Goal: Transaction & Acquisition: Book appointment/travel/reservation

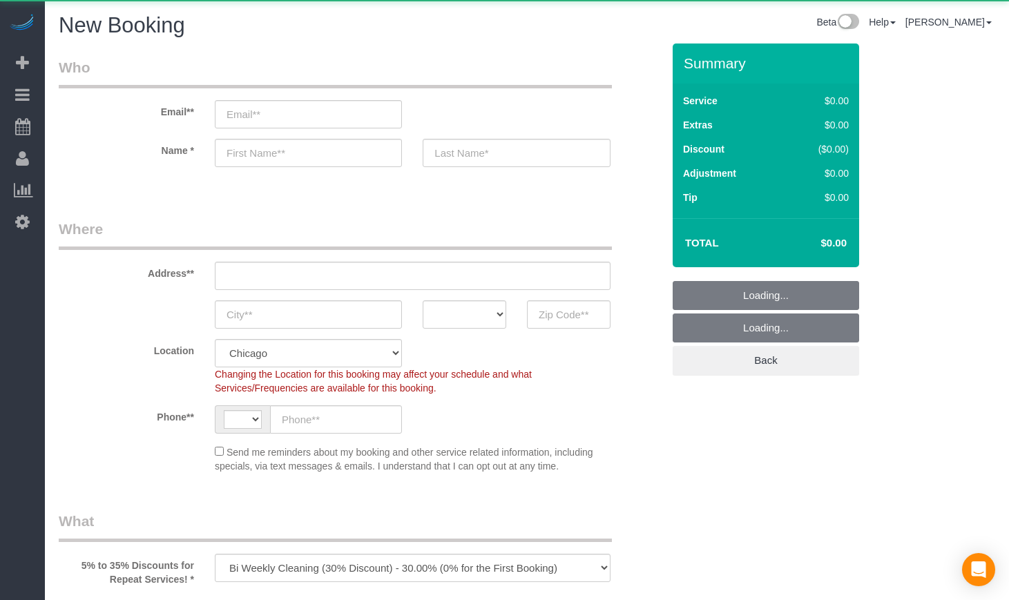
select select "string:[GEOGRAPHIC_DATA]"
select select "512"
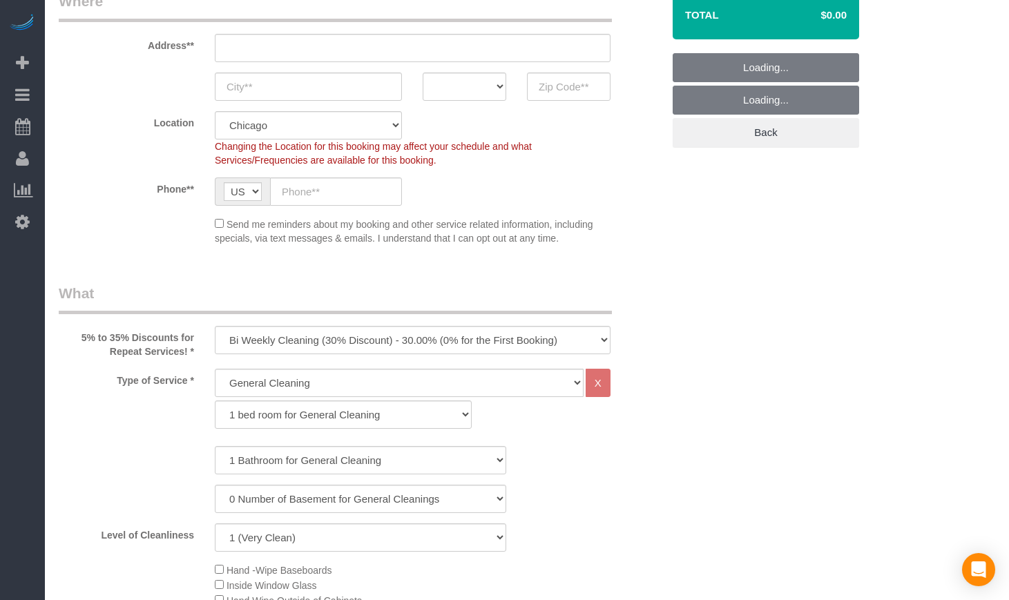
scroll to position [230, 0]
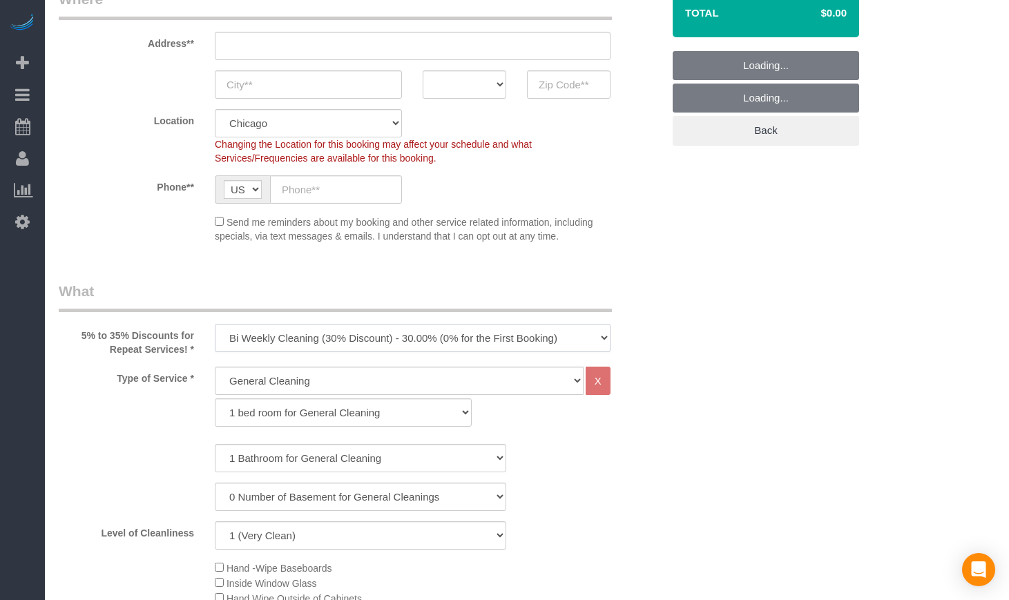
click at [325, 349] on select "One Time Cleaning Weekly Cleaning (35% Discount) - 35.00% (0% for the First Boo…" at bounding box center [413, 338] width 396 height 28
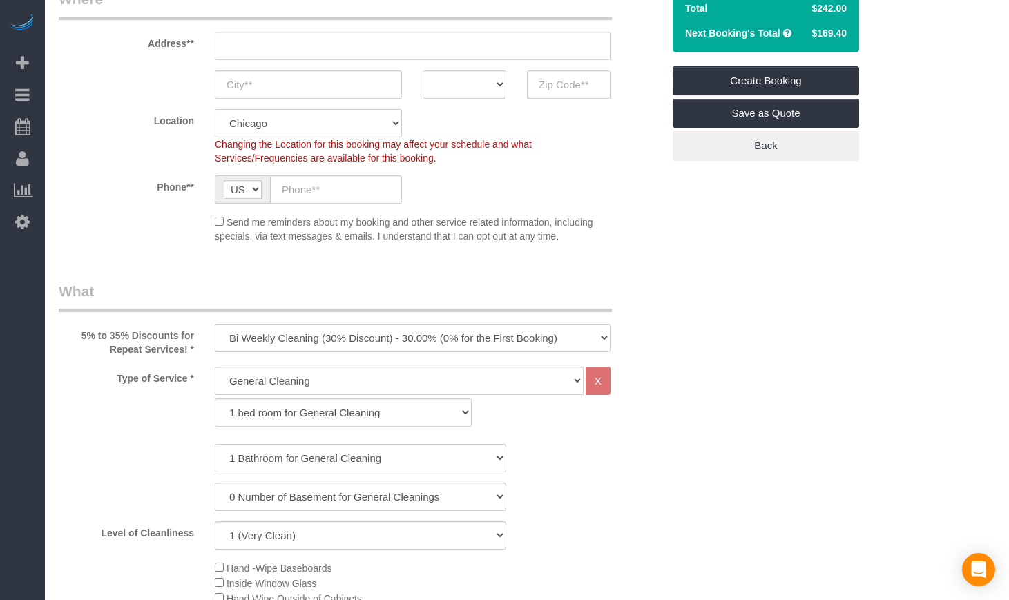
click at [340, 339] on select "One Time Cleaning Weekly Cleaning (35% Discount) - 35.00% (0% for the First Boo…" at bounding box center [413, 338] width 396 height 28
drag, startPoint x: 340, startPoint y: 339, endPoint x: 337, endPoint y: 346, distance: 7.7
click at [340, 339] on select "One Time Cleaning Weekly Cleaning (35% Discount) - 35.00% (0% for the First Boo…" at bounding box center [413, 338] width 396 height 28
select select "object:1004"
click at [215, 324] on select "One Time Cleaning Weekly Cleaning (35% Discount) - 35.00% (0% for the First Boo…" at bounding box center [413, 338] width 396 height 28
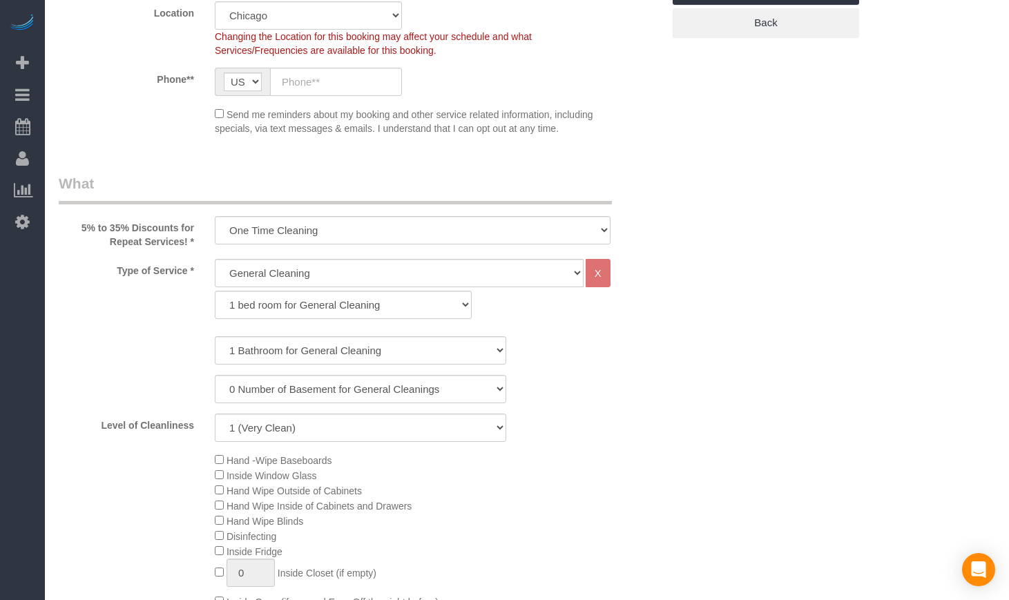
scroll to position [345, 0]
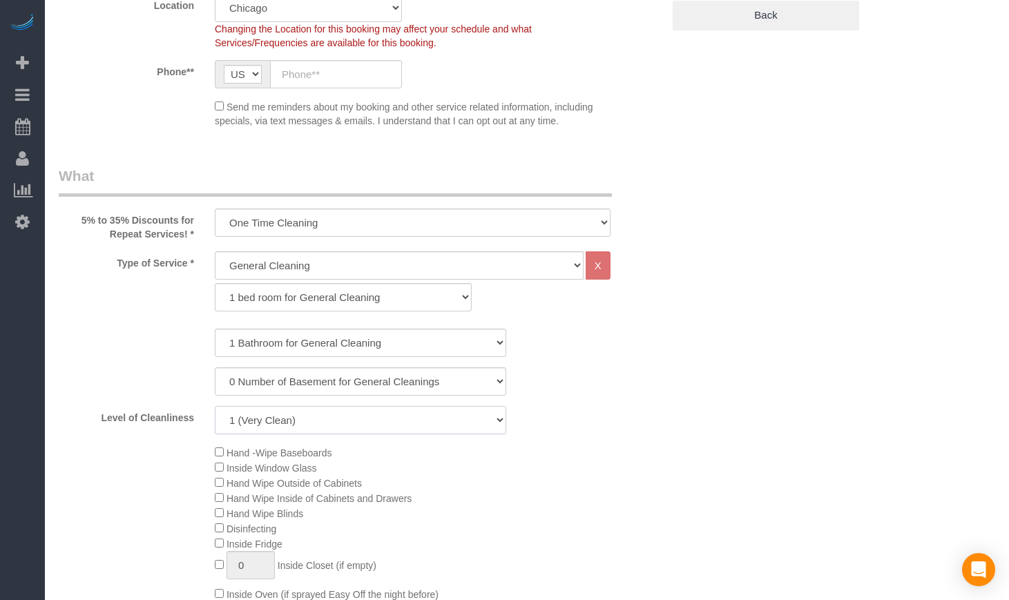
click at [307, 416] on select "1 (Very Clean) 2 3 4 5 (Average Condition) 6 7 8 9 10 (Extremely Dirty)" at bounding box center [360, 420] width 291 height 28
click at [460, 433] on select "1 (Very Clean) 2 3 4 5 (Average Condition) 6 7 8 9 10 (Extremely Dirty)" at bounding box center [360, 420] width 291 height 28
click at [596, 476] on div "Hand -Wipe Baseboards Inside Window Glass Hand Wipe Outside of Cabinets Hand Wi…" at bounding box center [438, 596] width 468 height 303
click at [367, 412] on select "1 (Very Clean) 2 3 4 5 (Average Condition) 6 7 8 9 10 (Extremely Dirty)" at bounding box center [360, 420] width 291 height 28
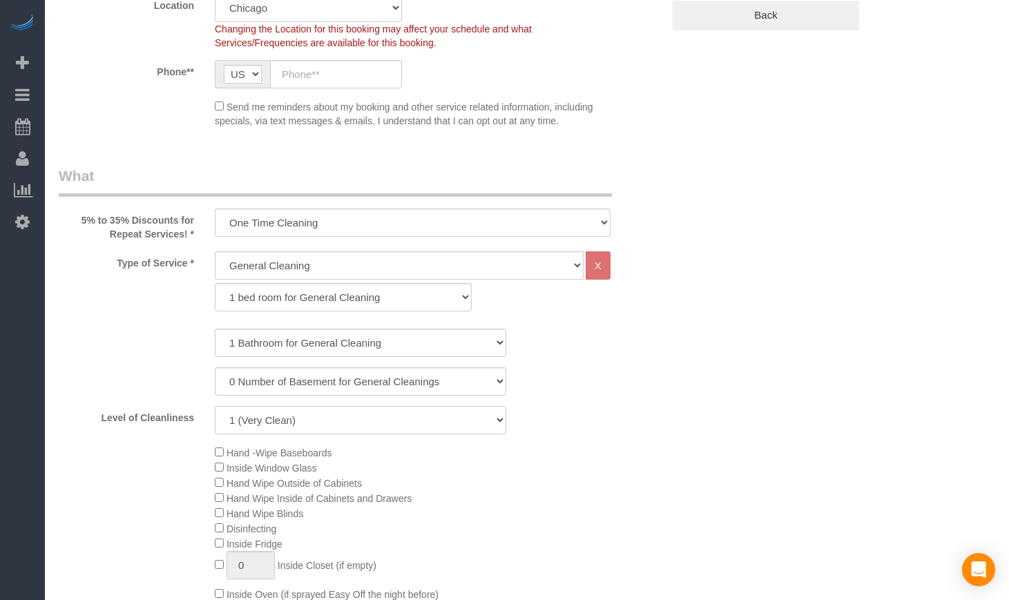
select select "7"
click at [215, 406] on select "1 (Very Clean) 2 3 4 5 (Average Condition) 6 7 8 9 10 (Extremely Dirty)" at bounding box center [360, 420] width 291 height 28
click at [369, 267] on select "General Cleaning Deep Cleaning Move-in / Move-out Cleaning COUNTS Cleaning" at bounding box center [399, 265] width 369 height 28
select select "513"
click at [215, 251] on select "General Cleaning Deep Cleaning Move-in / Move-out Cleaning COUNTS Cleaning" at bounding box center [399, 265] width 369 height 28
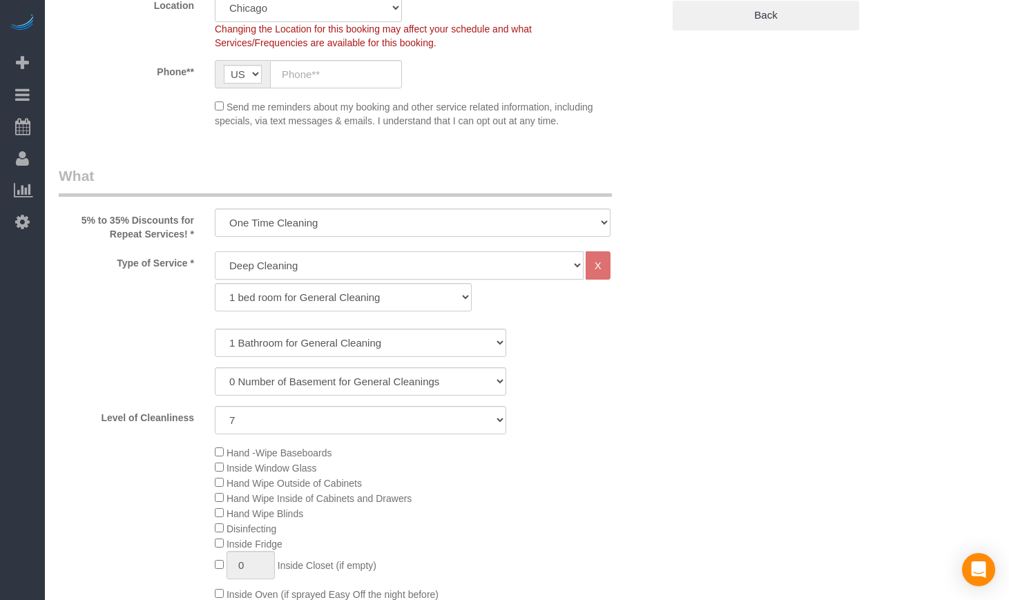
select select "291"
select select "7"
click at [371, 260] on select "General Cleaning Deep Cleaning Move-in / Move-out Cleaning COUNTS Cleaning" at bounding box center [399, 265] width 369 height 28
select select "514"
click at [215, 251] on select "General Cleaning Deep Cleaning Move-in / Move-out Cleaning COUNTS Cleaning" at bounding box center [399, 265] width 369 height 28
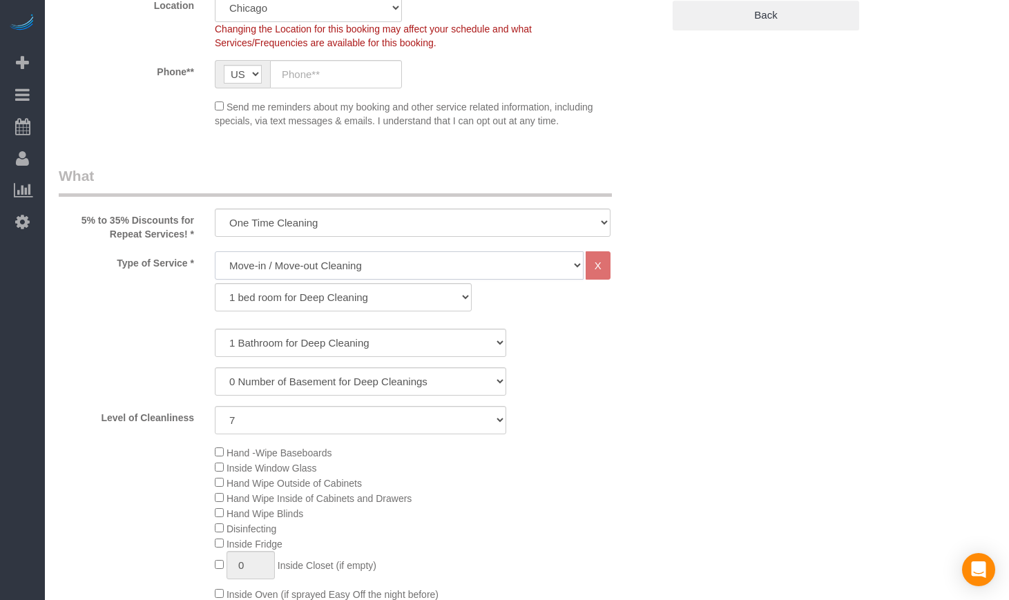
select select "296"
select select "7"
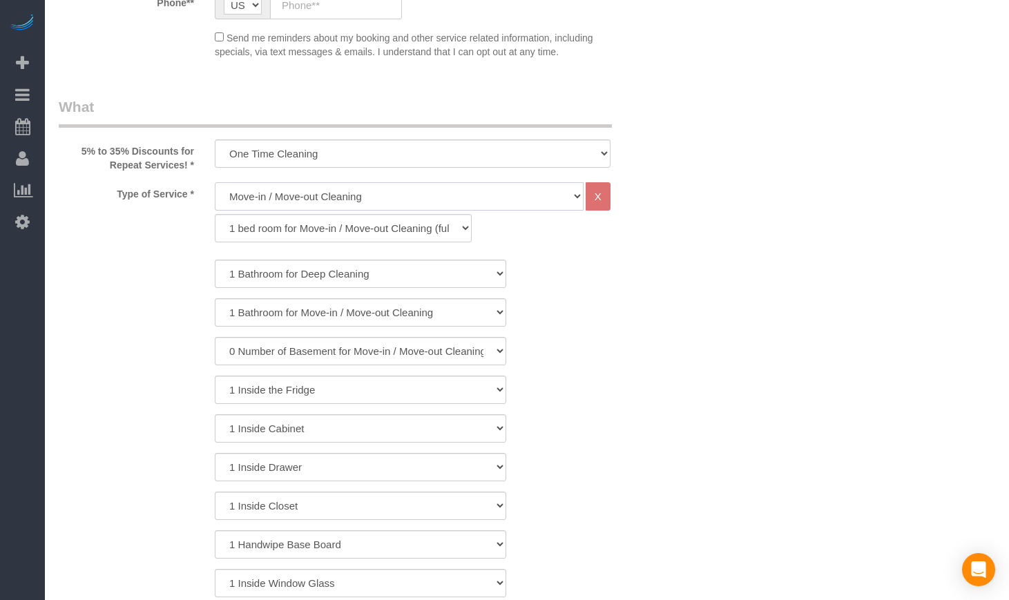
scroll to position [461, 0]
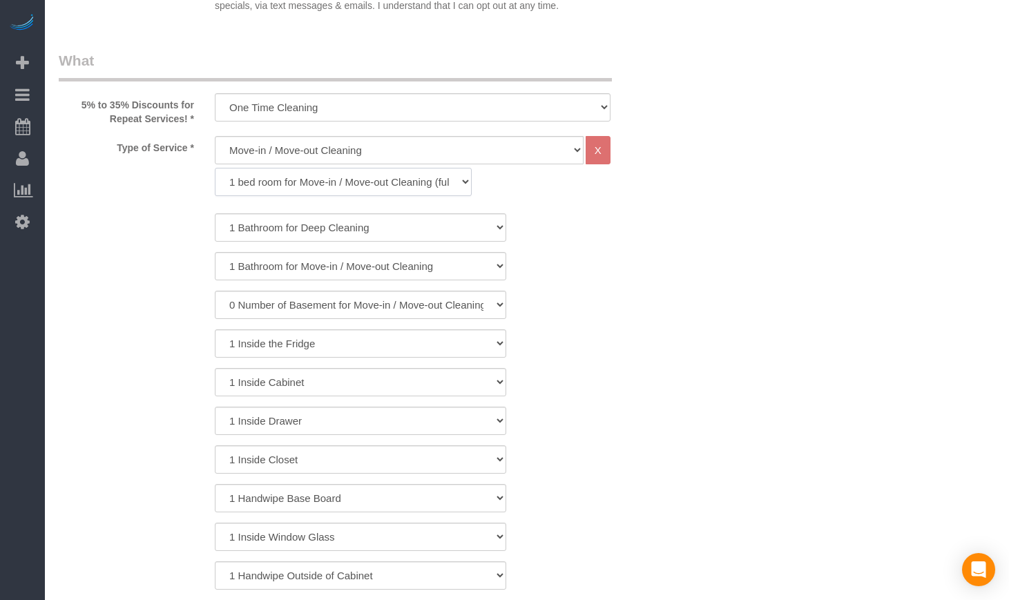
click at [287, 173] on select "1 bed room for Move-in / Move-out Cleaning (full scale) 2 bed room for Move-in …" at bounding box center [343, 182] width 257 height 28
click at [279, 189] on select "1 bed room for Move-in / Move-out Cleaning (full scale) 2 bed room for Move-in …" at bounding box center [343, 182] width 257 height 28
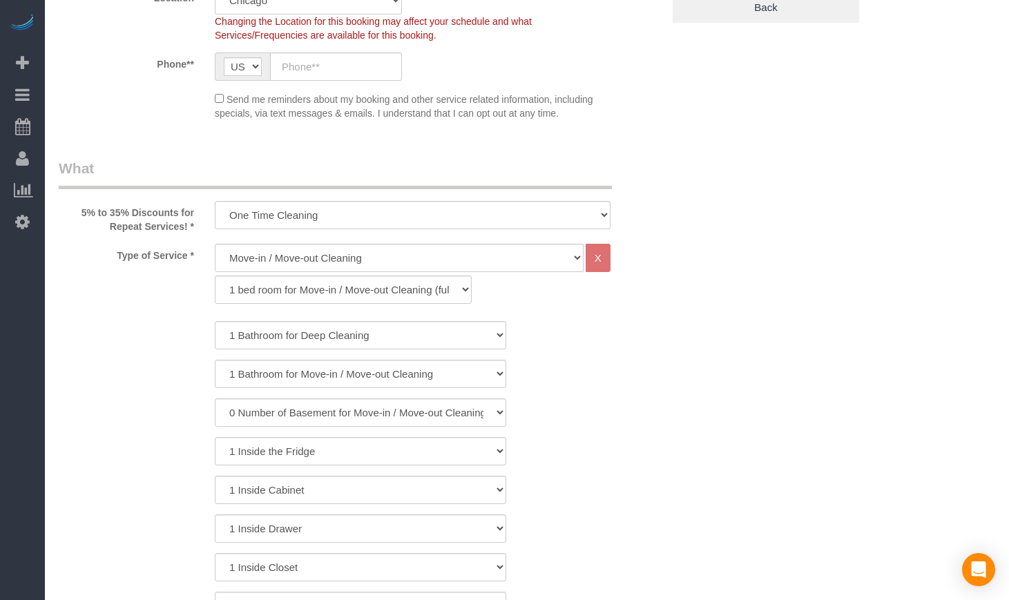
scroll to position [345, 0]
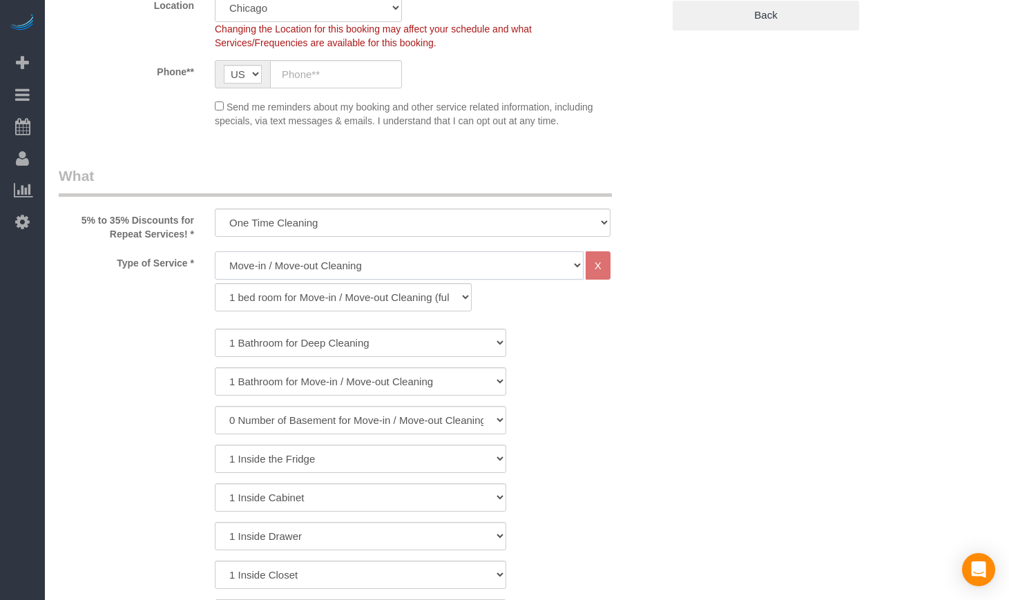
click at [354, 270] on select "General Cleaning Deep Cleaning Move-in / Move-out Cleaning COUNTS Cleaning" at bounding box center [399, 265] width 369 height 28
select select "513"
click at [215, 251] on select "General Cleaning Deep Cleaning Move-in / Move-out Cleaning COUNTS Cleaning" at bounding box center [399, 265] width 369 height 28
select select "291"
select select "7"
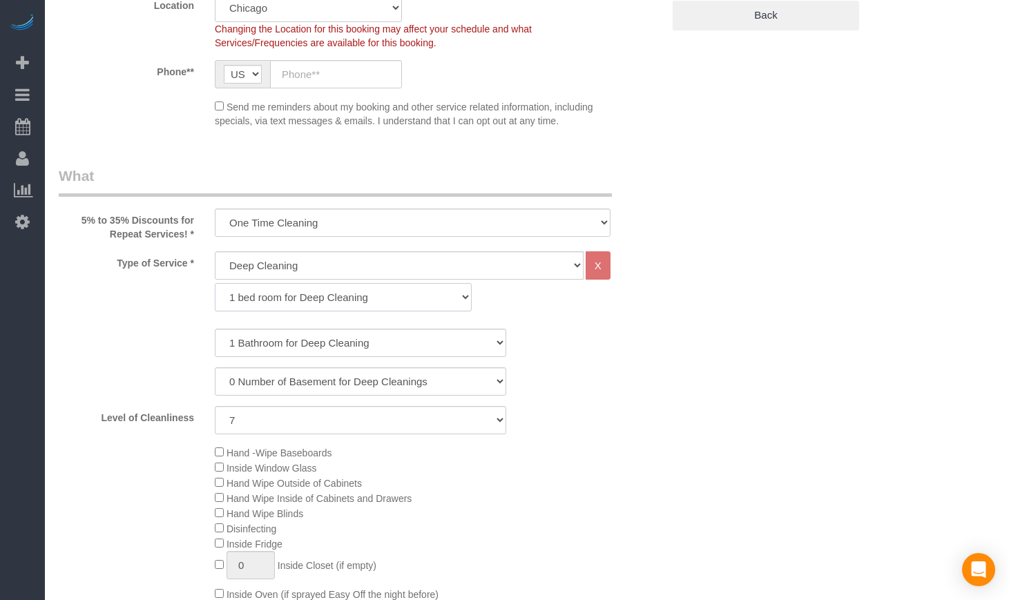
click at [386, 304] on select "1 bed room for Deep Cleaning 2 bed room for Deep Cleaning 3 bed room for Deep C…" at bounding box center [343, 297] width 257 height 28
drag, startPoint x: 313, startPoint y: 40, endPoint x: 832, endPoint y: 262, distance: 564.8
drag, startPoint x: 200, startPoint y: 262, endPoint x: 212, endPoint y: 261, distance: 12.4
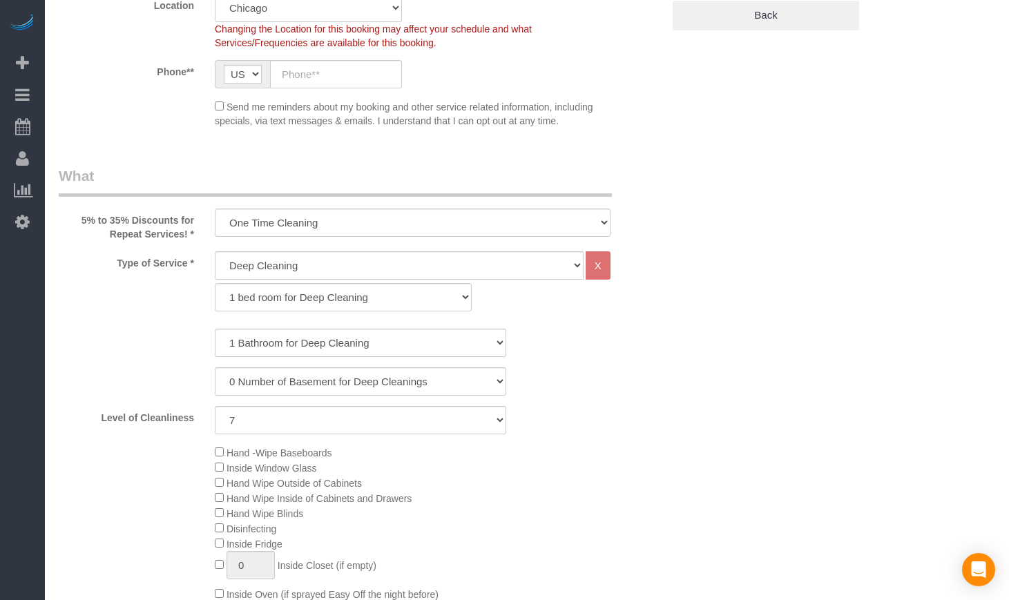
click at [212, 261] on div "Type of Service * General Cleaning Deep Cleaning Move-in / Move-out Cleaning CO…" at bounding box center [360, 284] width 624 height 67
click at [195, 285] on div "Type of Service * General Cleaning Deep Cleaning Move-in / Move-out Cleaning CO…" at bounding box center [360, 284] width 624 height 67
drag, startPoint x: 320, startPoint y: 514, endPoint x: 233, endPoint y: 513, distance: 86.3
click at [233, 513] on div "Hand -Wipe Baseboards Inside Window Glass Hand Wipe Outside of Cabinets Hand Wi…" at bounding box center [438, 596] width 468 height 303
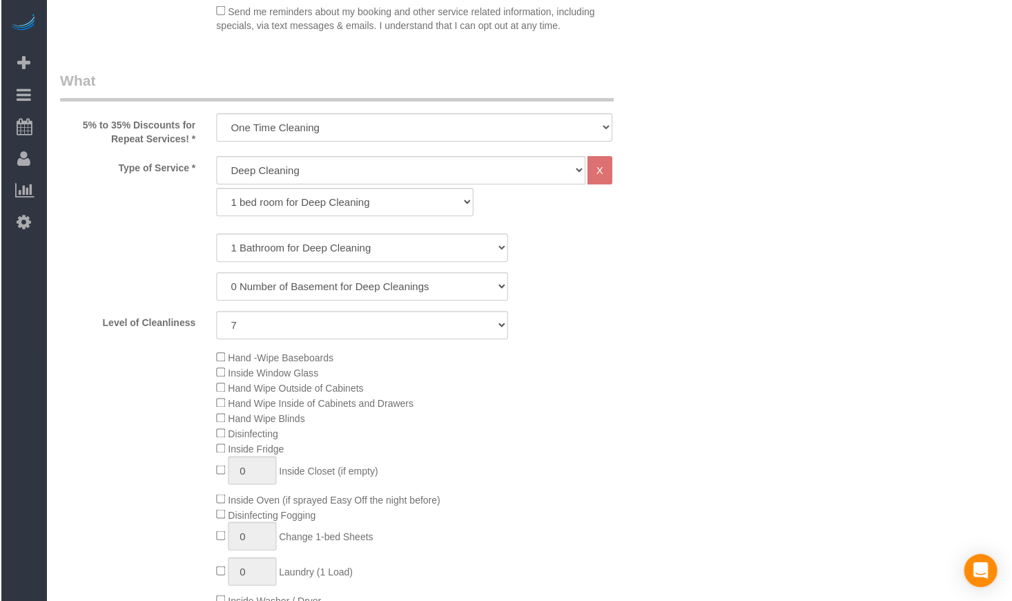
scroll to position [461, 0]
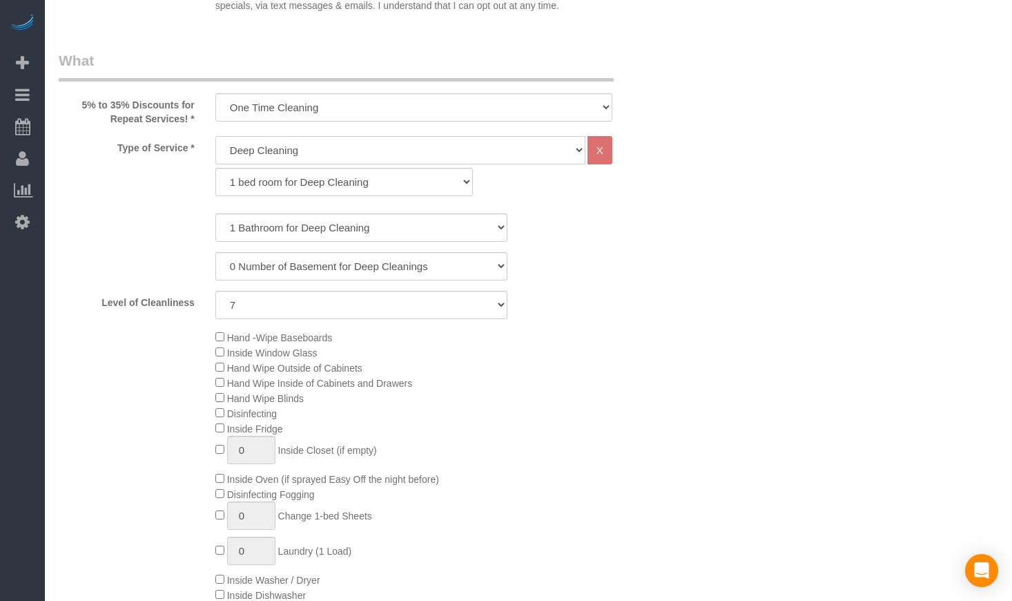
click at [295, 160] on select "General Cleaning Deep Cleaning Move-in / Move-out Cleaning COUNTS Cleaning" at bounding box center [400, 150] width 370 height 28
click at [151, 213] on div "1 Bathroom for Deep Cleaning 2 Bathroom for Deep Cleanings 3 Bathroom for Deep …" at bounding box center [361, 227] width 626 height 28
drag, startPoint x: 209, startPoint y: 400, endPoint x: 361, endPoint y: 400, distance: 151.9
click at [361, 400] on div "Hand -Wipe Baseboards Inside Window Glass Hand Wipe Outside of Cabinets Hand Wi…" at bounding box center [440, 480] width 470 height 303
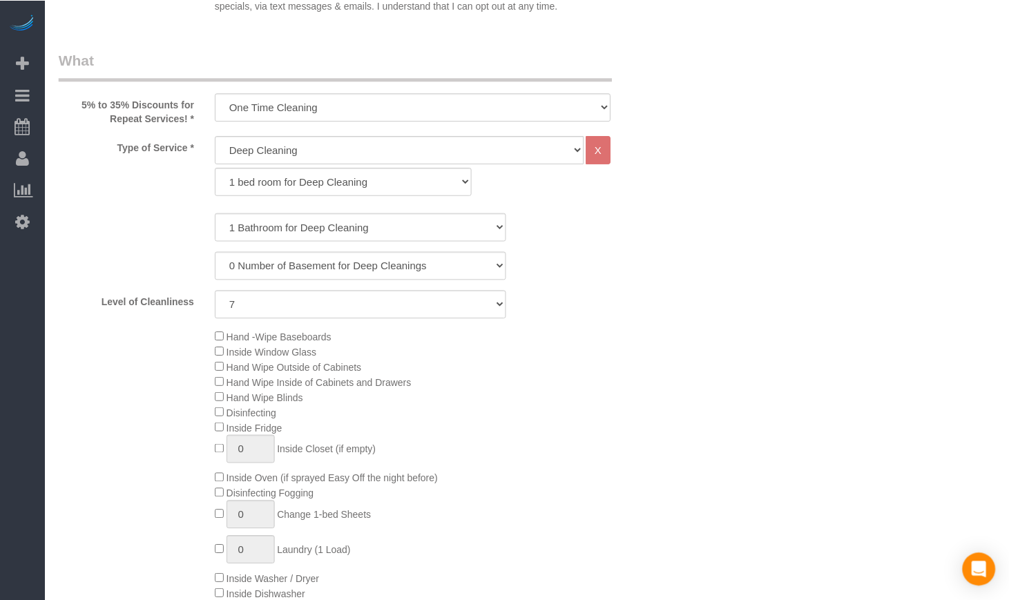
scroll to position [0, 0]
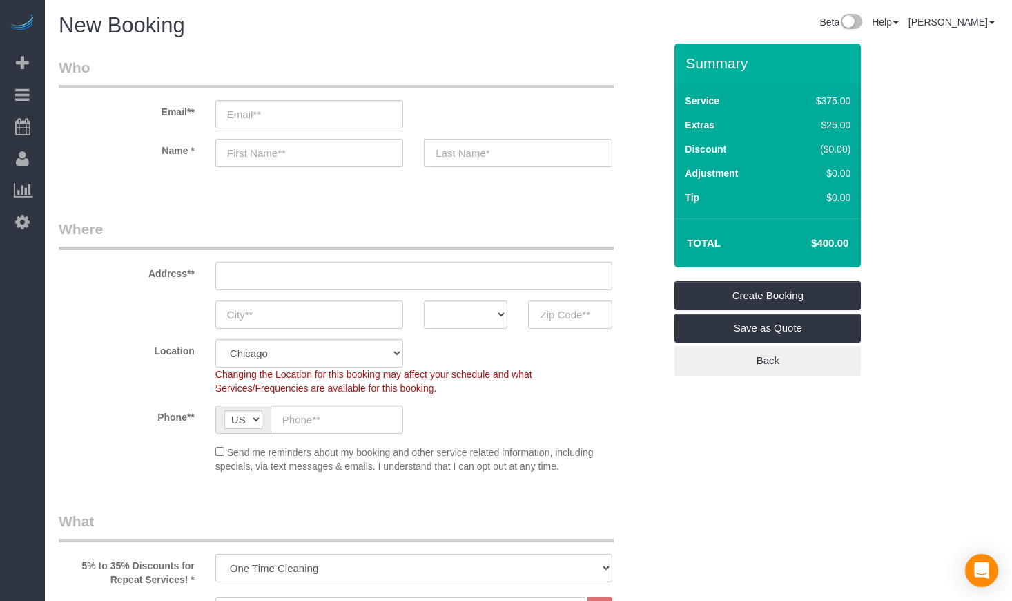
drag, startPoint x: 800, startPoint y: 243, endPoint x: 844, endPoint y: 242, distance: 44.2
click at [844, 242] on h4 "$400.00" at bounding box center [809, 244] width 79 height 12
